Goal: Check status: Check status

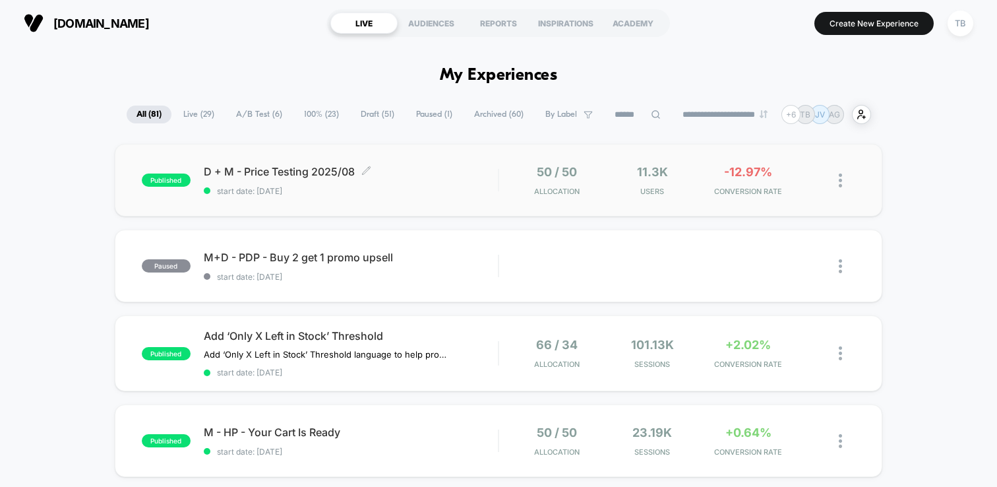
click at [245, 179] on div "D + M - Price Testing 2025/08 Click to edit experience details Click to edit ex…" at bounding box center [351, 180] width 294 height 31
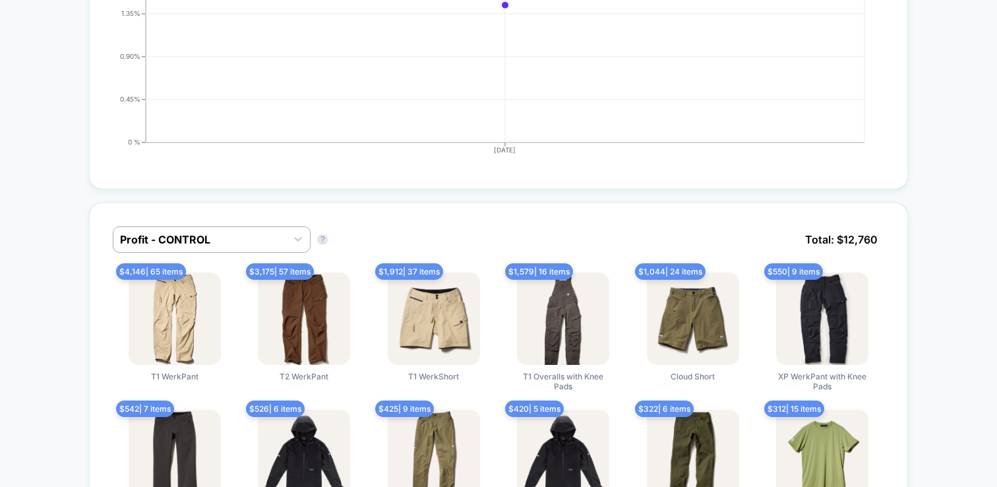
scroll to position [701, 0]
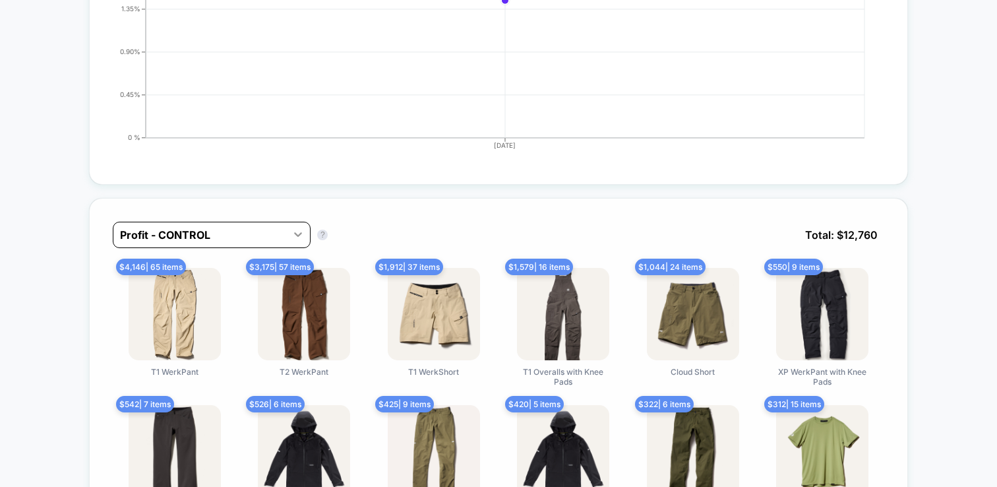
click at [305, 229] on icon at bounding box center [297, 233] width 13 height 13
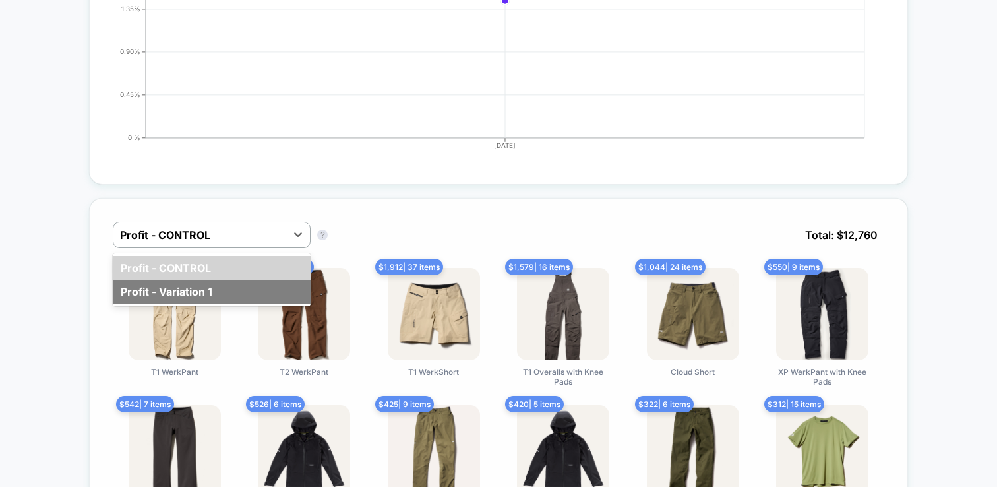
click at [245, 285] on div "Profit - Variation 1" at bounding box center [212, 292] width 198 height 24
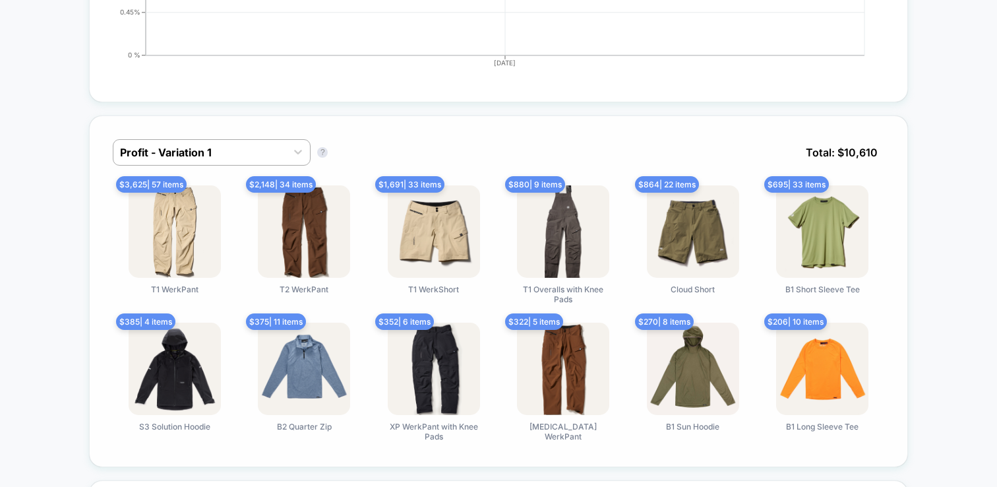
scroll to position [784, 0]
click at [299, 146] on icon at bounding box center [297, 150] width 13 height 13
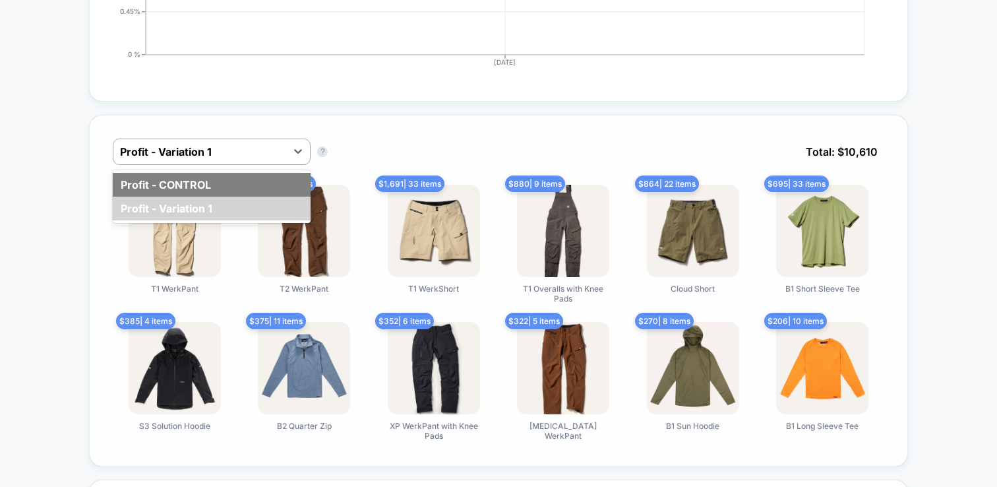
click at [245, 183] on div "Profit - CONTROL" at bounding box center [212, 185] width 198 height 24
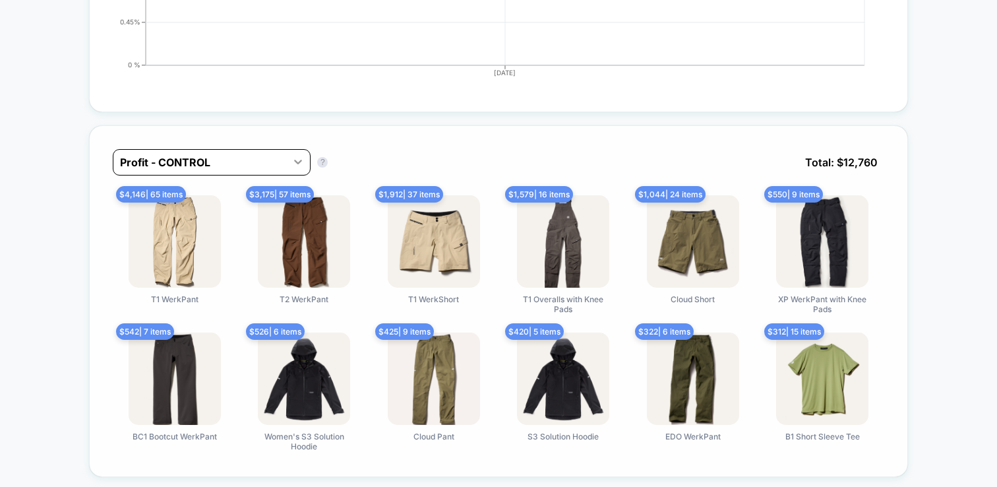
scroll to position [775, 0]
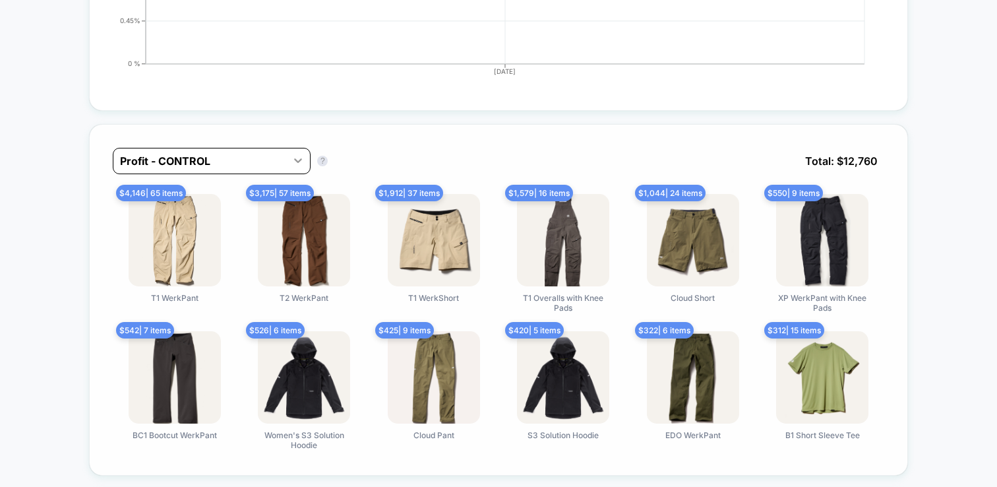
click at [297, 160] on div at bounding box center [298, 160] width 24 height 24
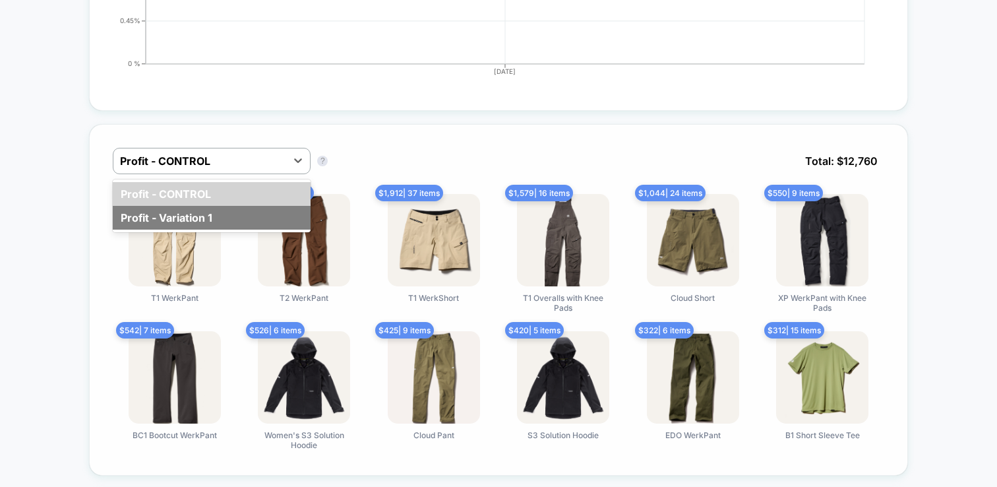
click at [276, 212] on div "Profit - Variation 1" at bounding box center [212, 218] width 198 height 24
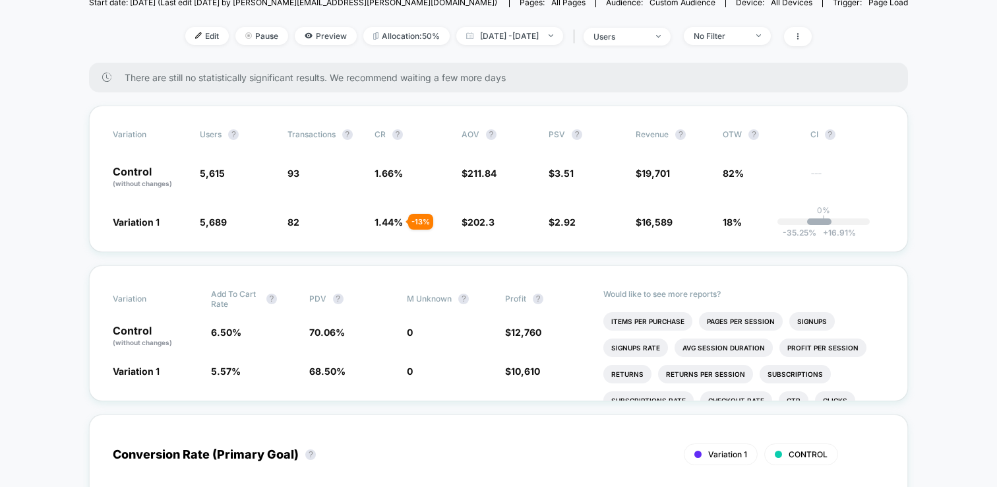
scroll to position [150, 0]
